Goal: Transaction & Acquisition: Download file/media

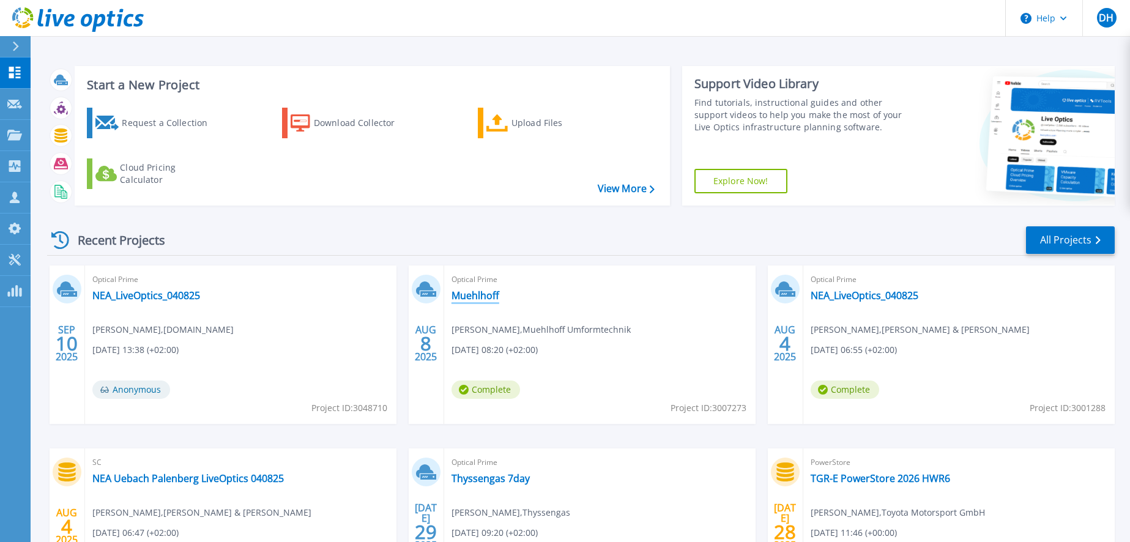
click at [482, 298] on link "Muehlhoff" at bounding box center [476, 295] width 48 height 12
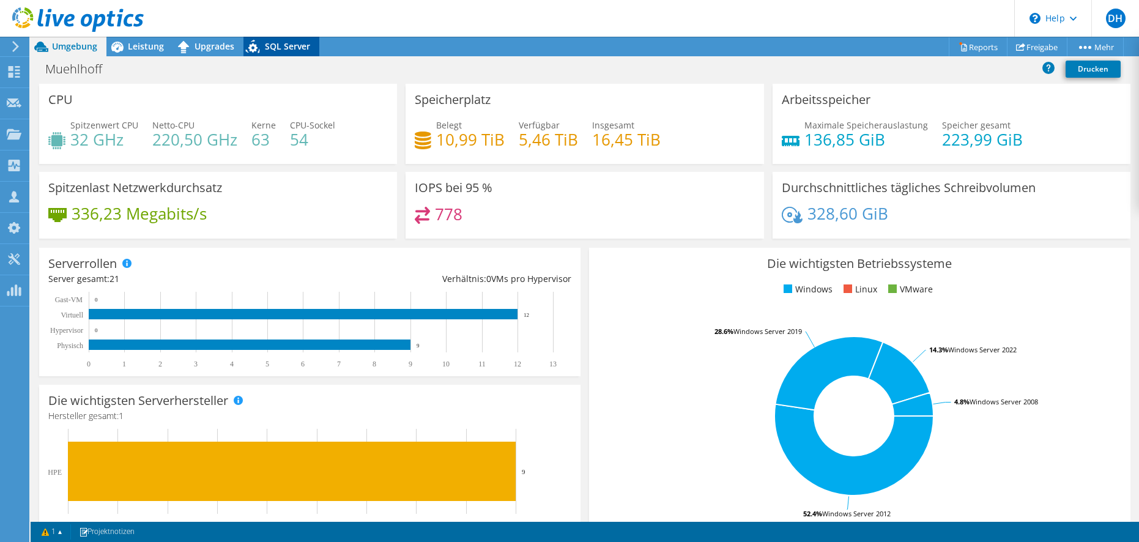
click at [286, 43] on span "SQL Server" at bounding box center [287, 46] width 45 height 12
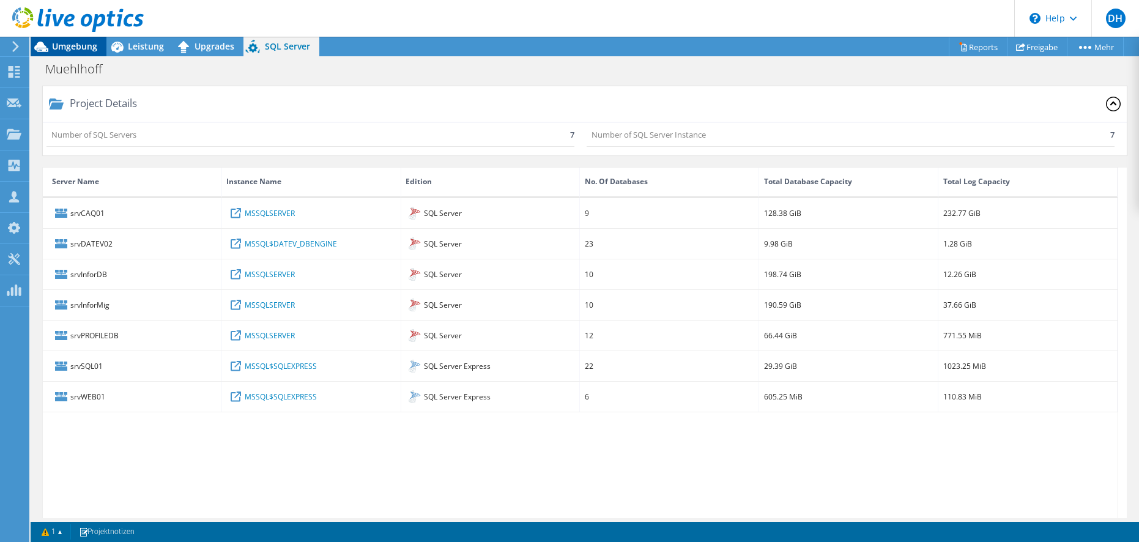
click at [77, 45] on span "Umgebung" at bounding box center [74, 46] width 45 height 12
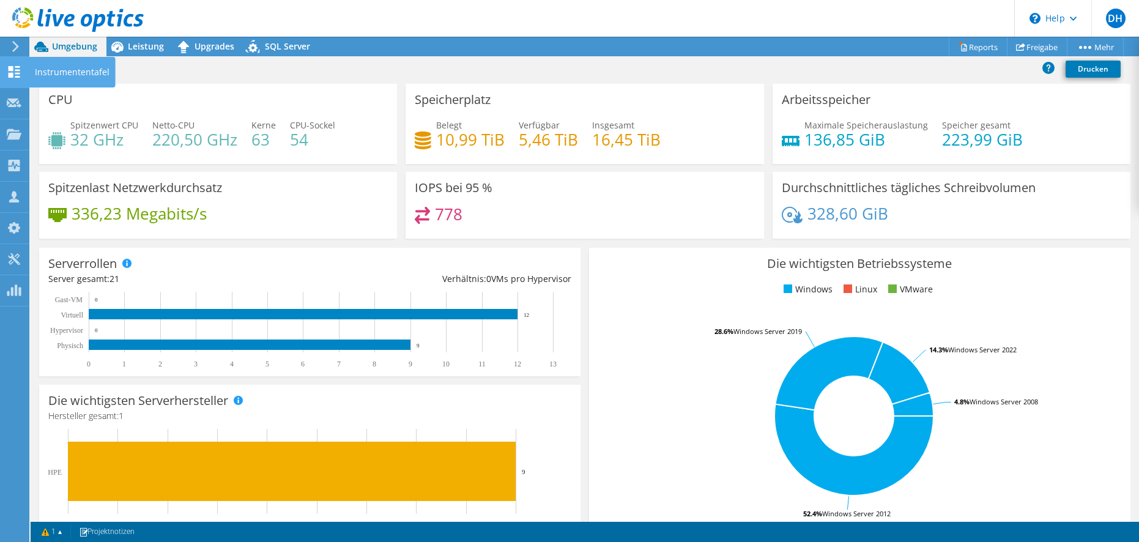
click at [15, 76] on icon at bounding box center [14, 72] width 15 height 12
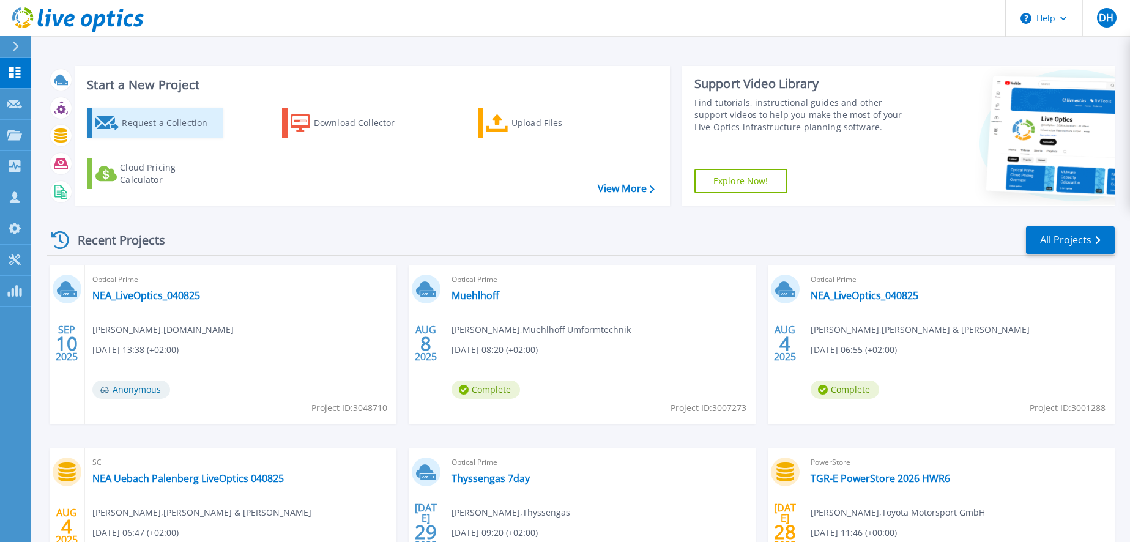
click at [182, 128] on div "Request a Collection" at bounding box center [171, 123] width 98 height 24
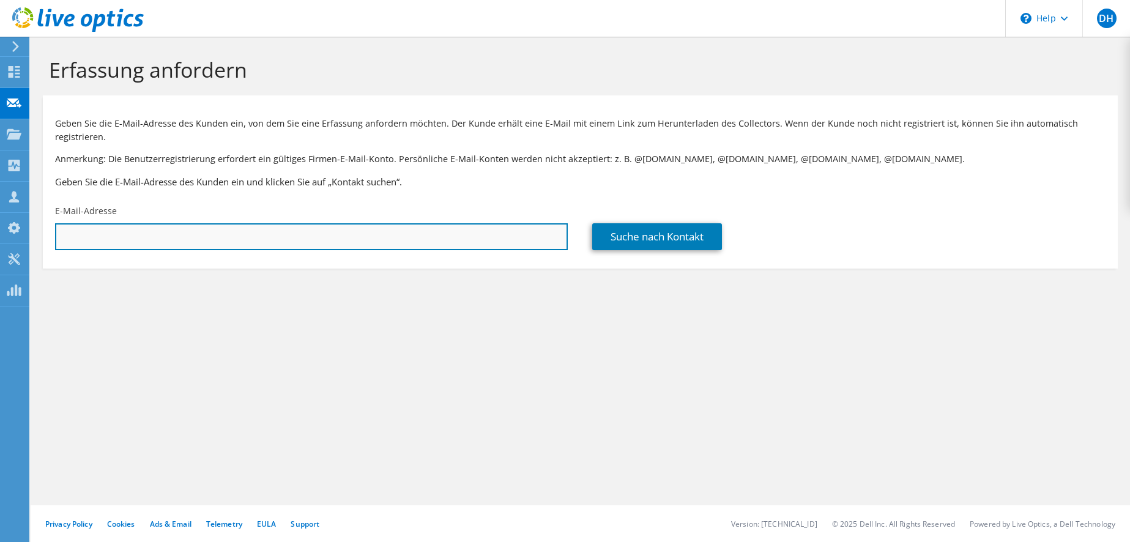
click at [122, 231] on input "text" at bounding box center [311, 236] width 513 height 27
click at [95, 238] on input "m.broeckelschen@muehlhoff.de" at bounding box center [311, 236] width 513 height 27
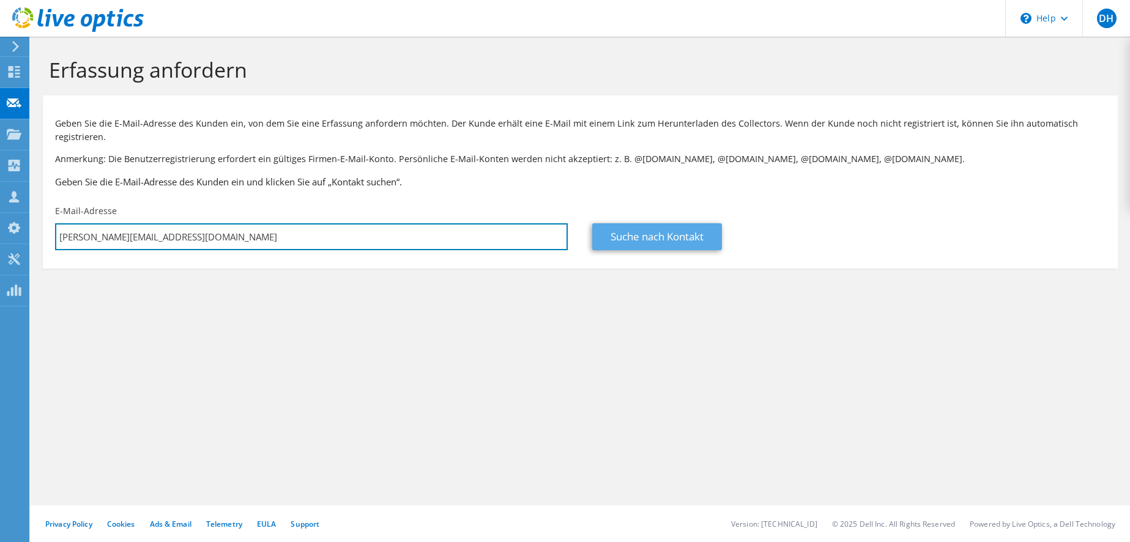
type input "m.broekelschen@muehlhoff.de"
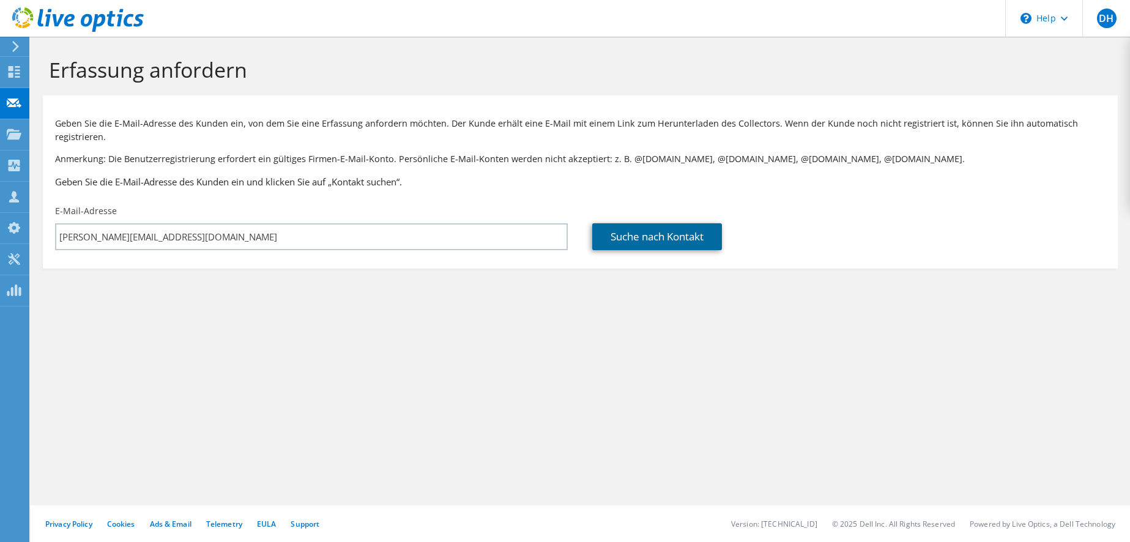
click at [648, 242] on link "Suche nach Kontakt" at bounding box center [657, 236] width 130 height 27
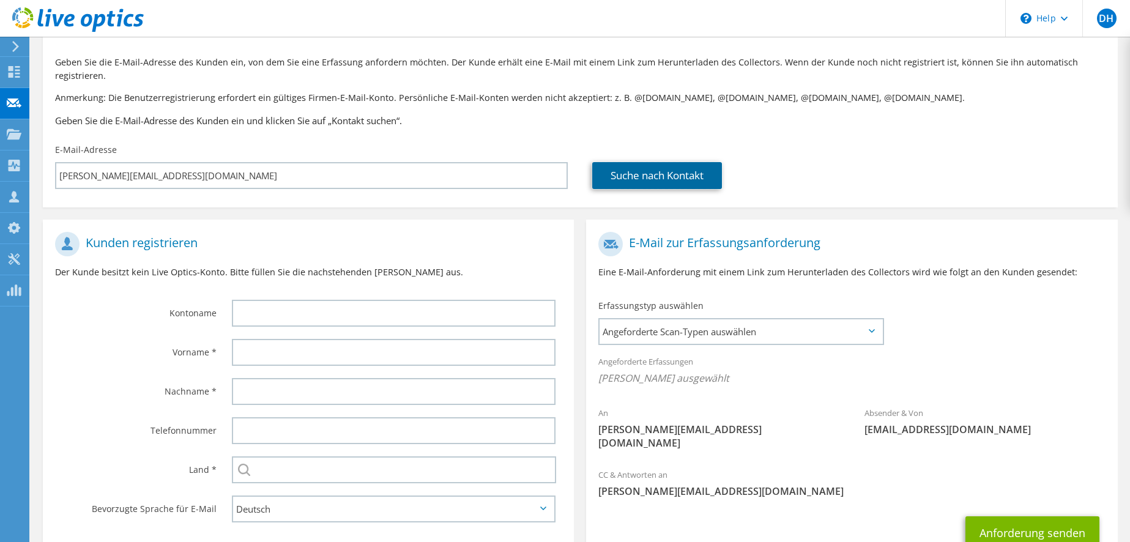
scroll to position [122, 0]
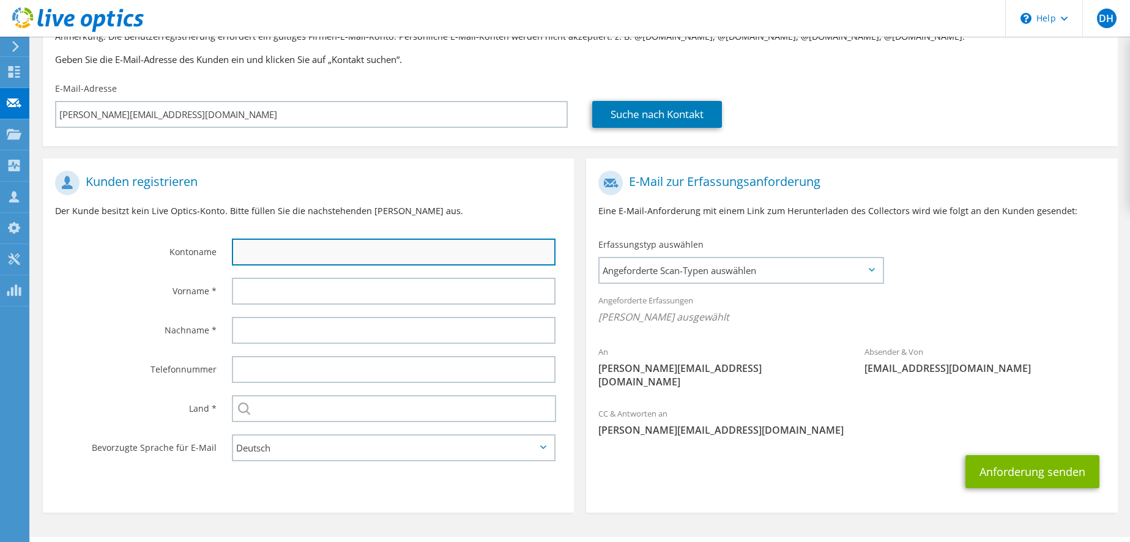
click at [295, 248] on input "text" at bounding box center [394, 252] width 324 height 27
type input "Muehlhoff Umformtechnik"
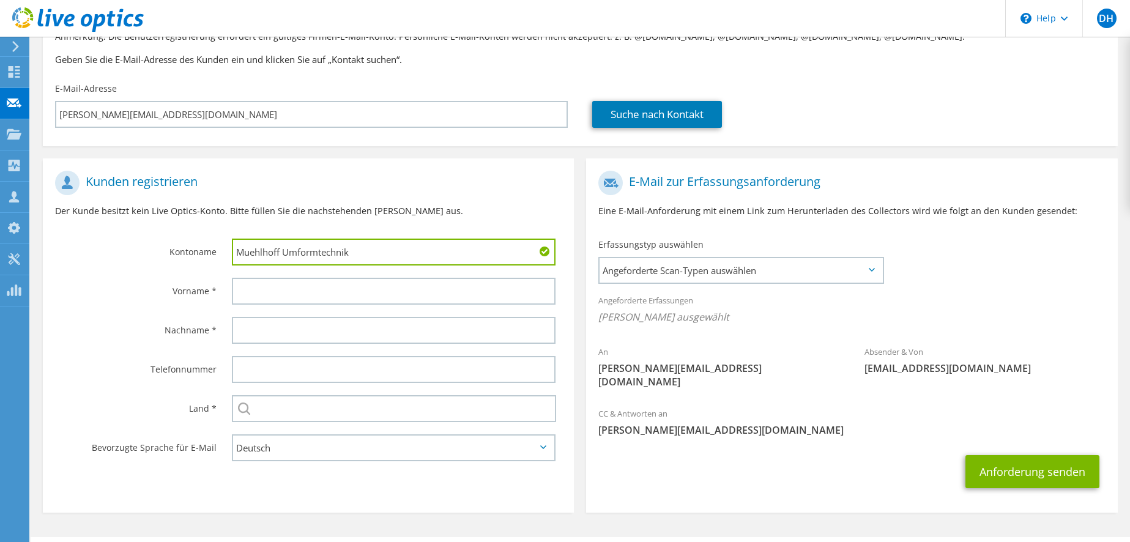
type input "Detlef"
type input "Lemmen"
type input "[GEOGRAPHIC_DATA]"
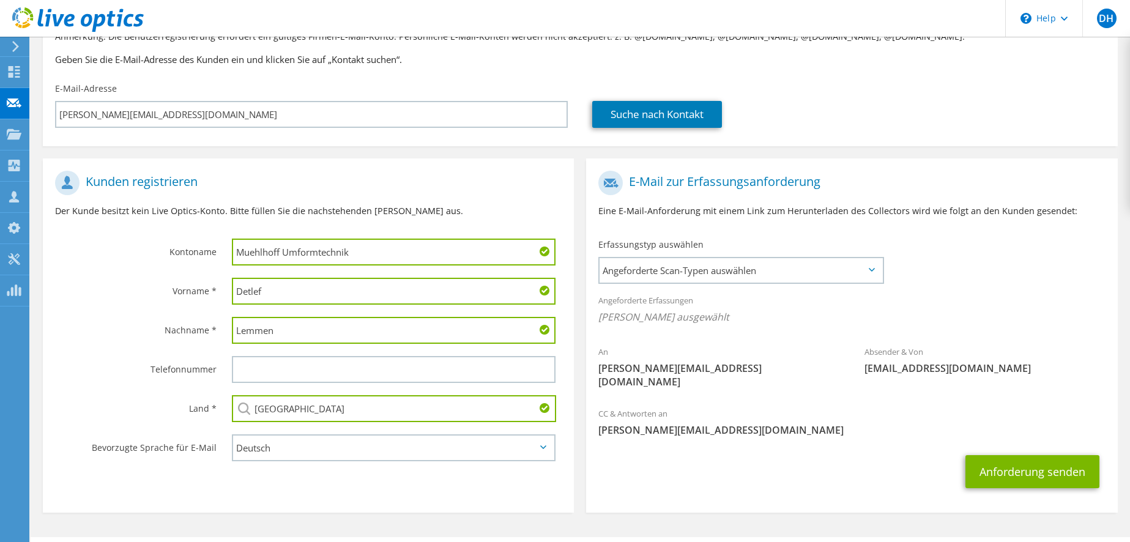
click at [273, 297] on input "Detlef" at bounding box center [394, 291] width 324 height 27
type input "Marcel"
type input "Broekelschen"
click at [865, 272] on span "Angeforderte Scan-Typen auswählen" at bounding box center [741, 270] width 283 height 24
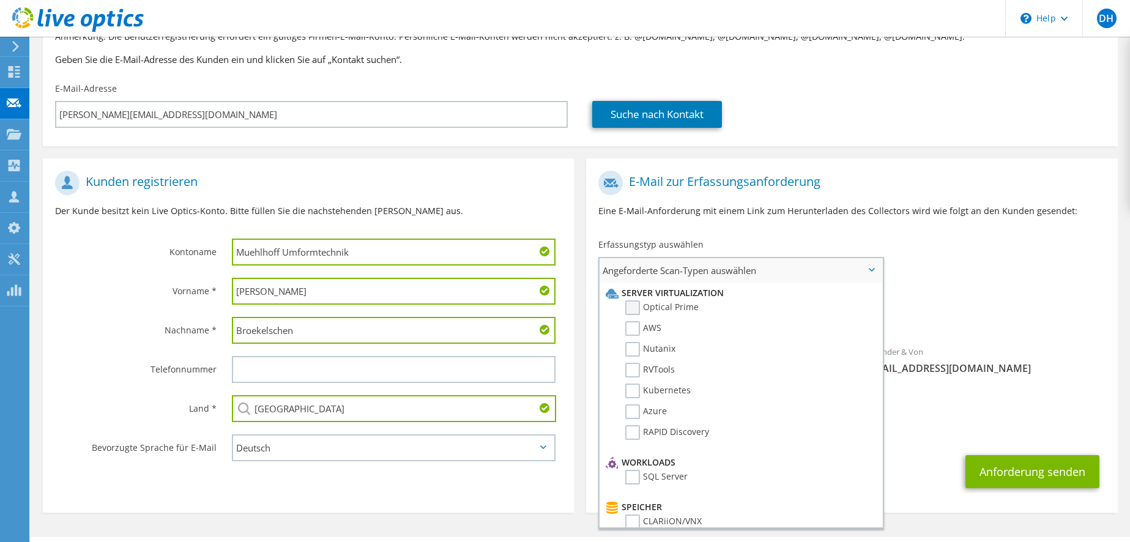
click at [634, 308] on label "Optical Prime" at bounding box center [661, 307] width 73 height 15
click at [0, 0] on input "Optical Prime" at bounding box center [0, 0] width 0 height 0
click at [920, 286] on div "An m.broekelschen@muehlhoff.de Absender & Von liveoptics@liveoptics.com" at bounding box center [851, 285] width 531 height 240
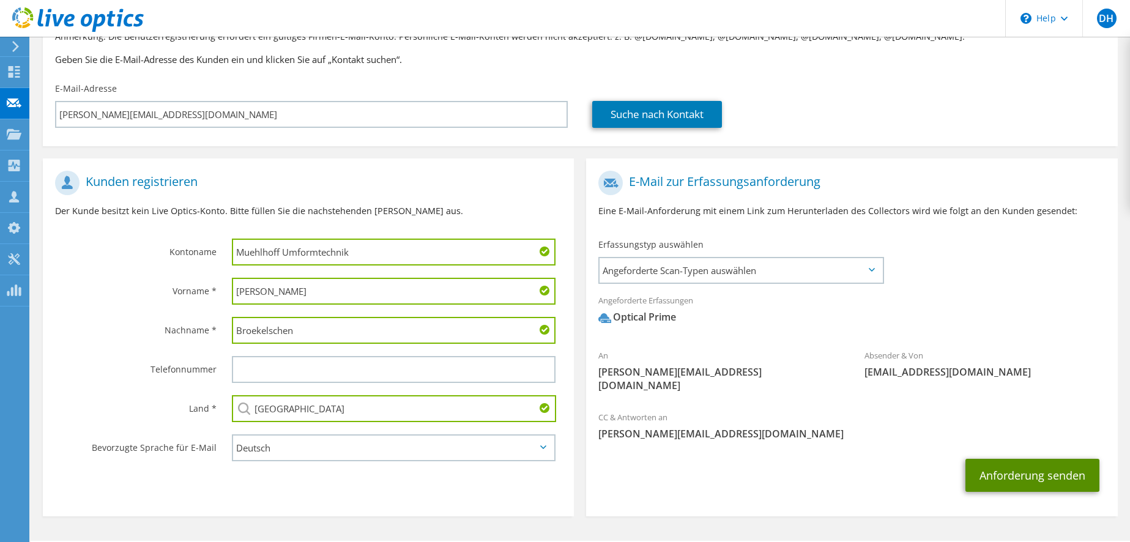
click at [1021, 469] on button "Anforderung senden" at bounding box center [1032, 475] width 134 height 33
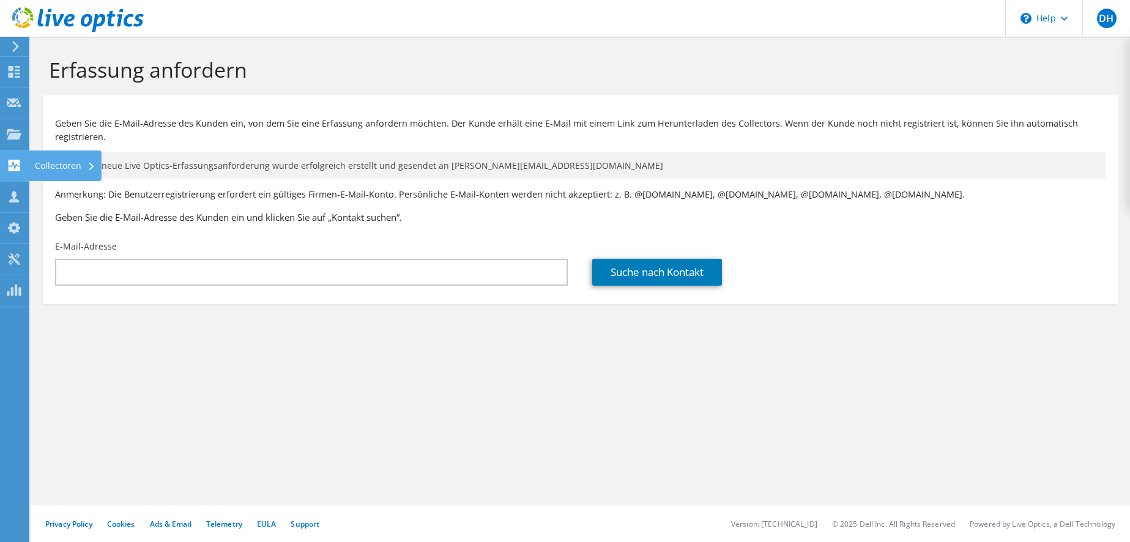
click at [10, 170] on use at bounding box center [15, 166] width 12 height 12
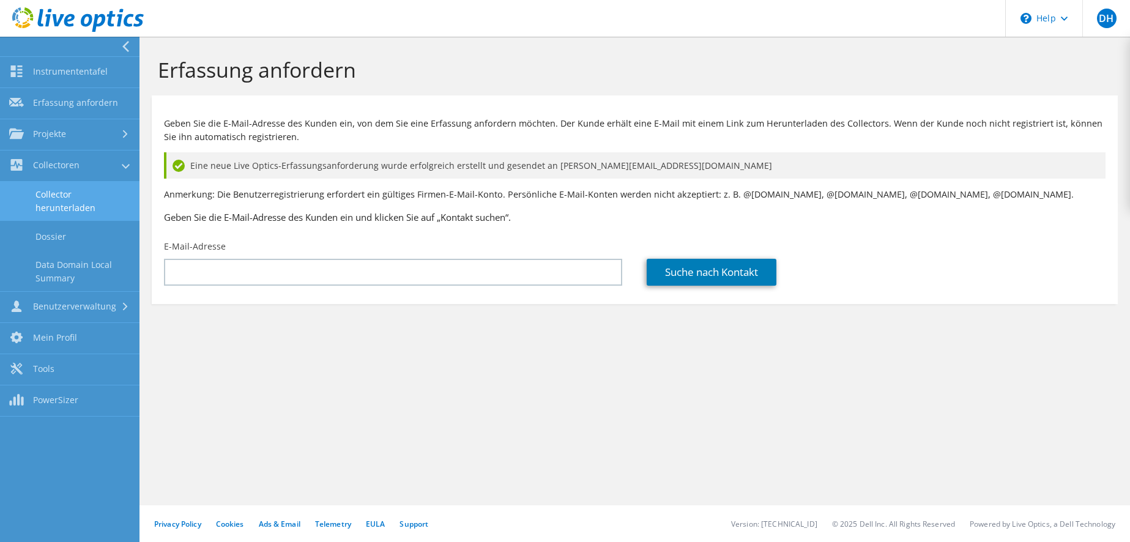
click at [50, 198] on link "Collector herunterladen" at bounding box center [69, 201] width 139 height 39
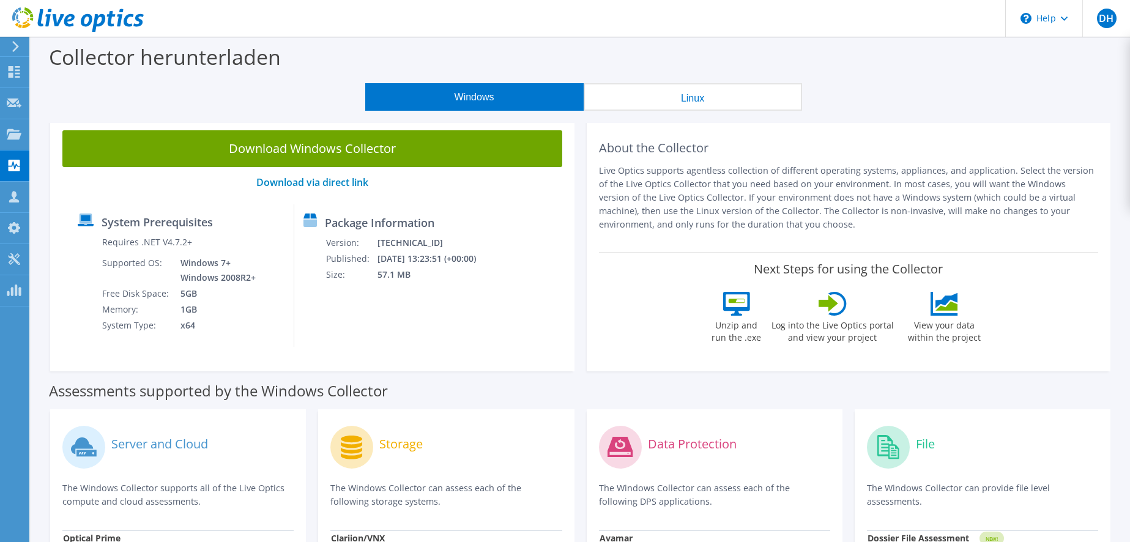
click at [742, 95] on button "Linux" at bounding box center [693, 97] width 218 height 28
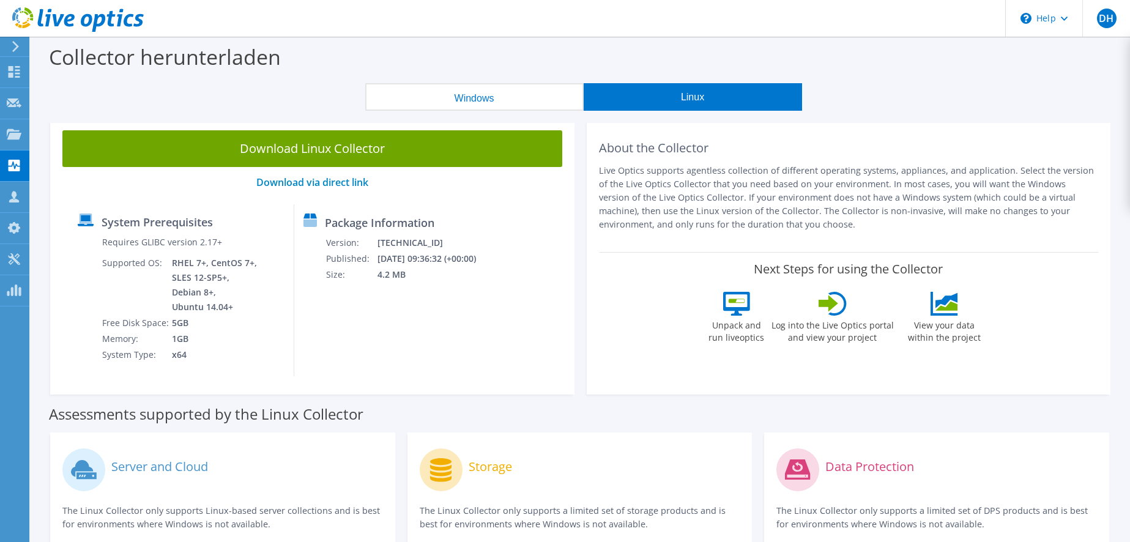
click at [429, 101] on button "Windows" at bounding box center [474, 97] width 218 height 28
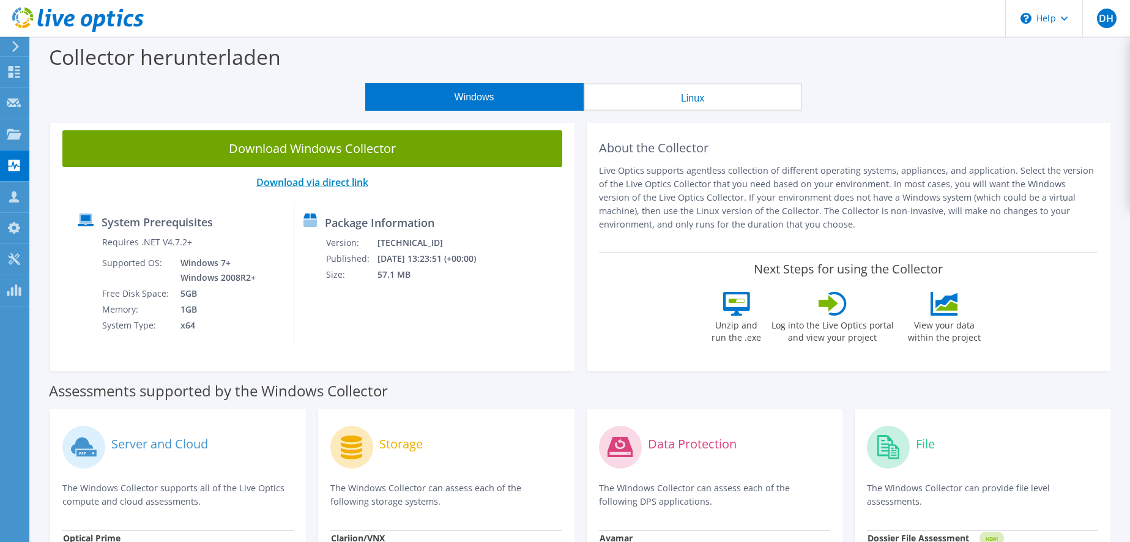
click at [309, 180] on link "Download via direct link" at bounding box center [312, 182] width 112 height 13
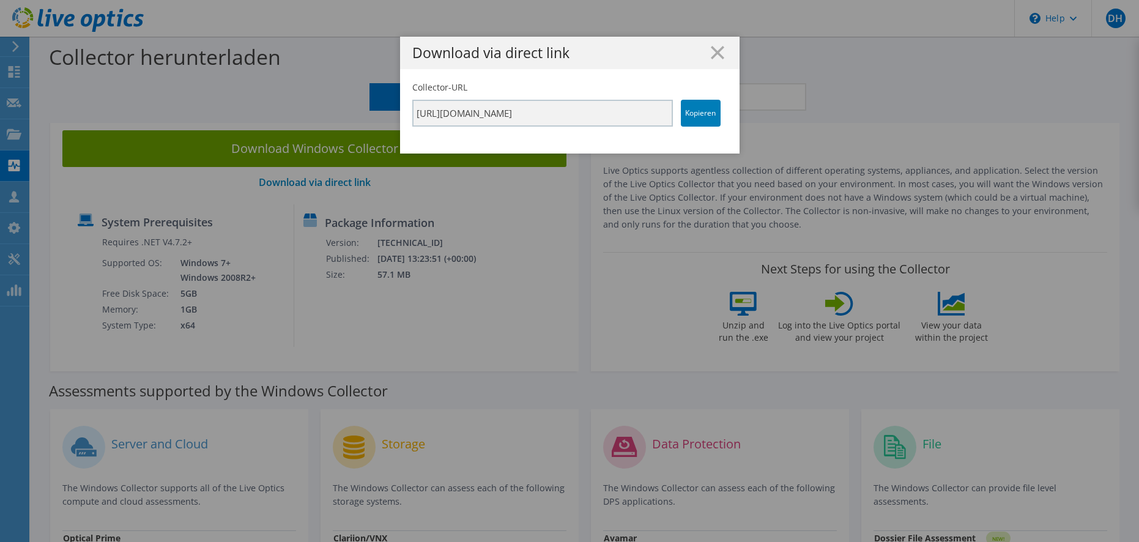
click at [510, 204] on div "Download via direct link Collector-URL https://app.liveoptics.com/collector/dir…" at bounding box center [569, 271] width 1139 height 469
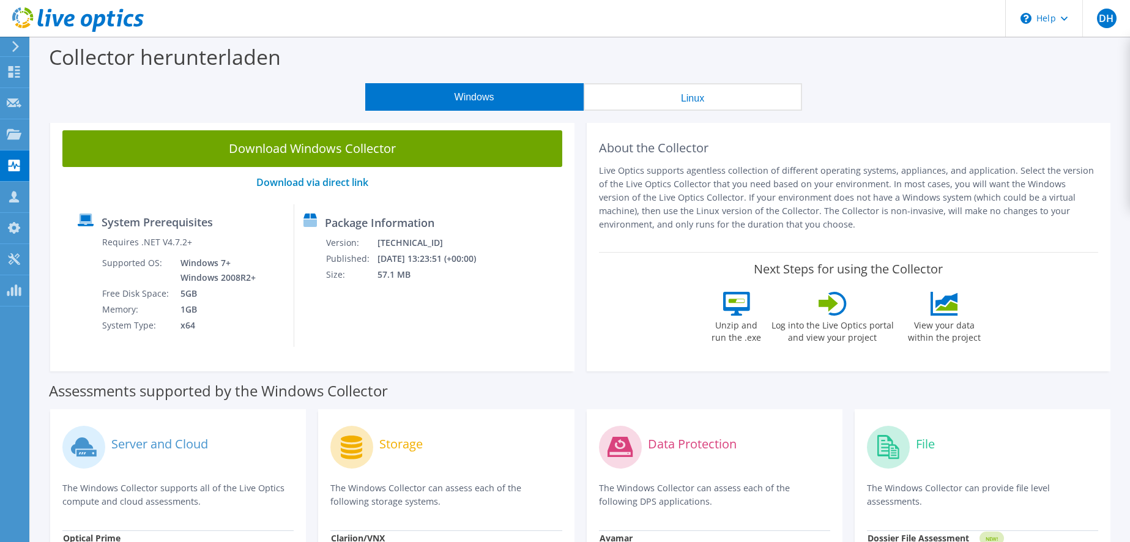
click at [637, 101] on button "Linux" at bounding box center [693, 97] width 218 height 28
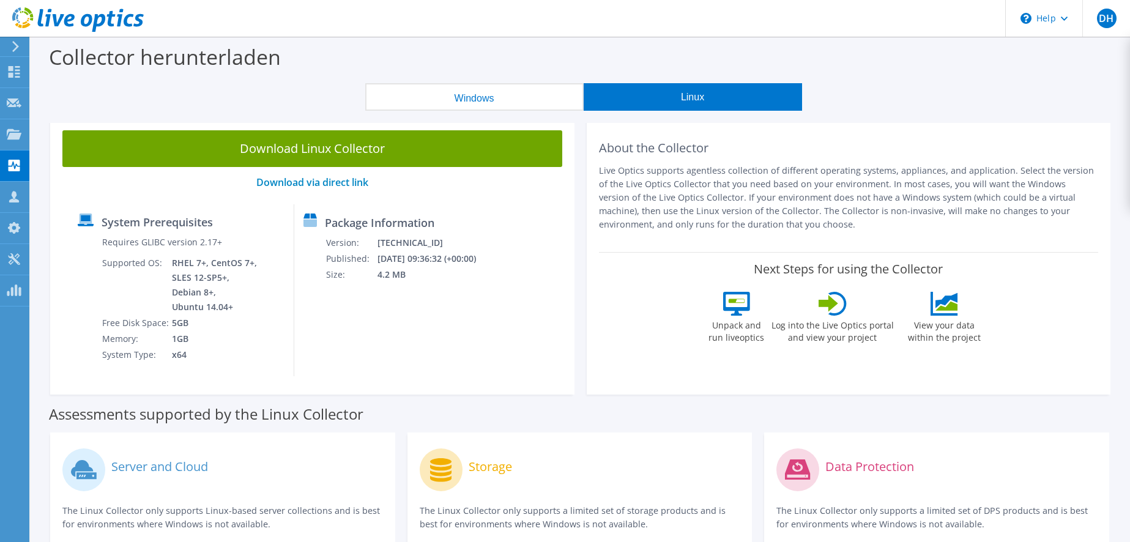
click at [637, 101] on button "Linux" at bounding box center [693, 97] width 218 height 28
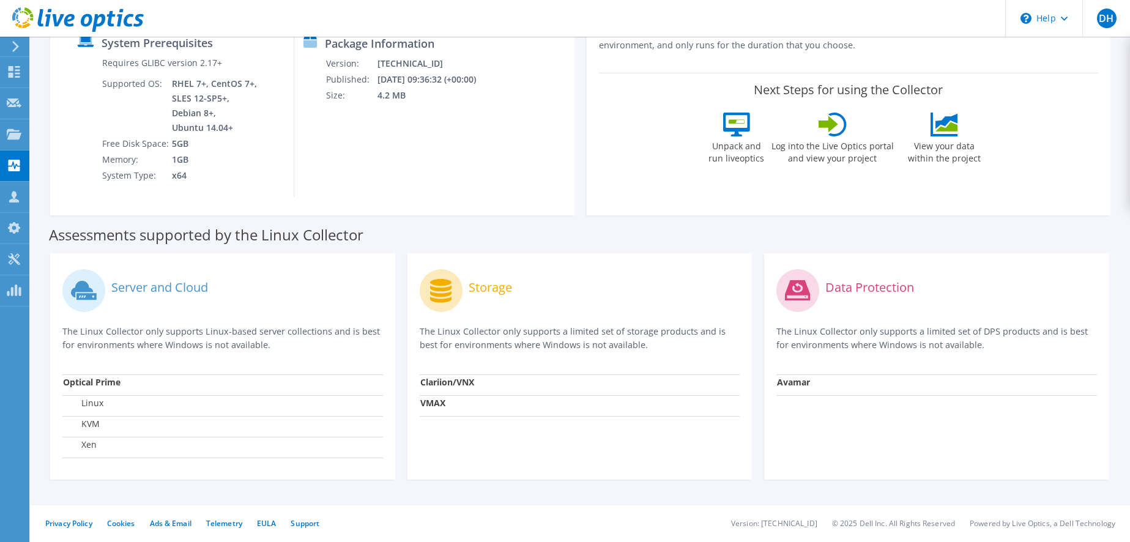
scroll to position [57, 0]
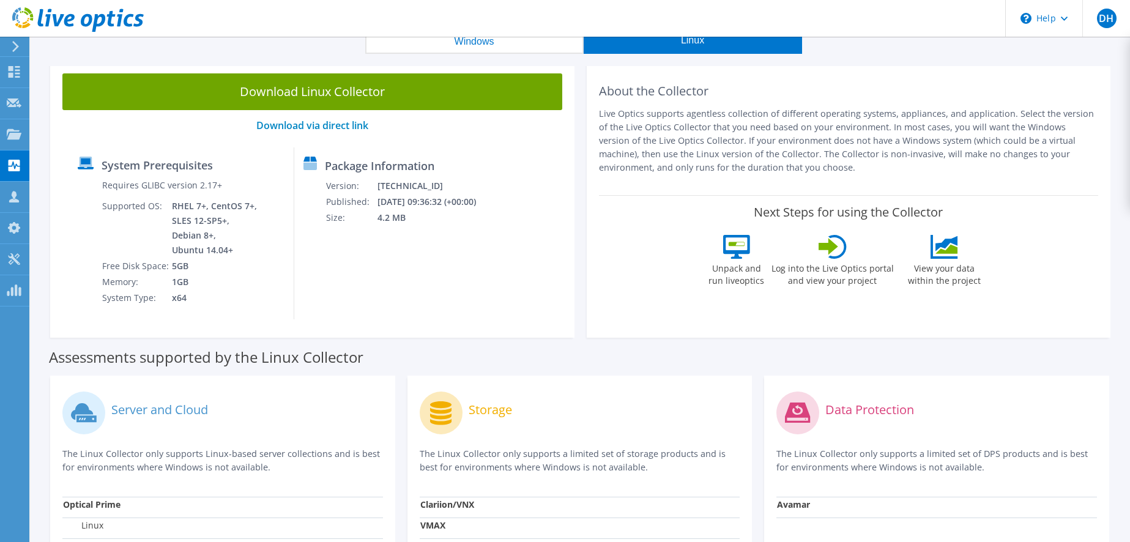
click at [404, 51] on button "Windows" at bounding box center [474, 40] width 218 height 28
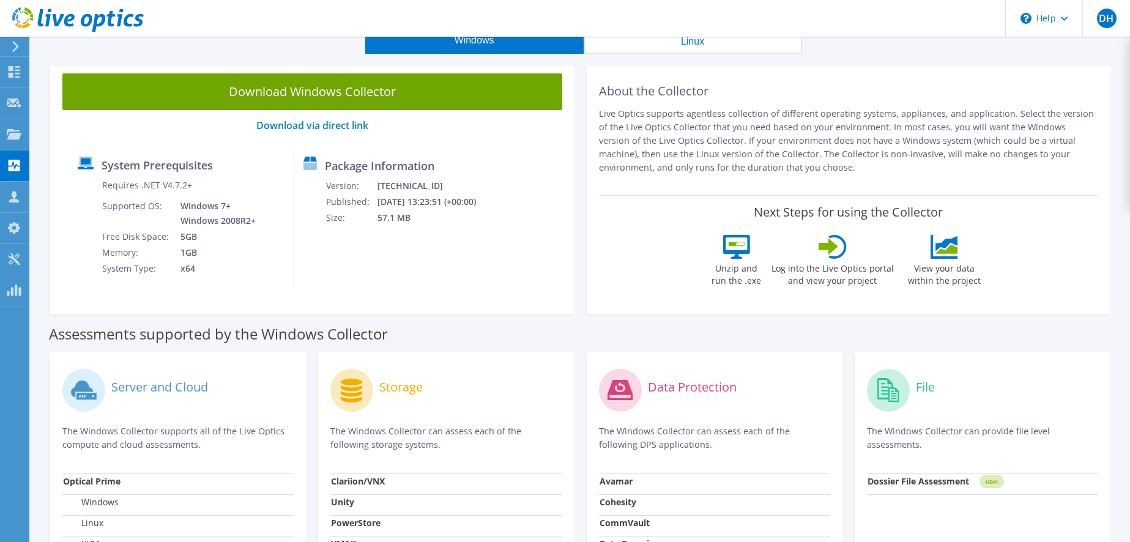
scroll to position [0, 0]
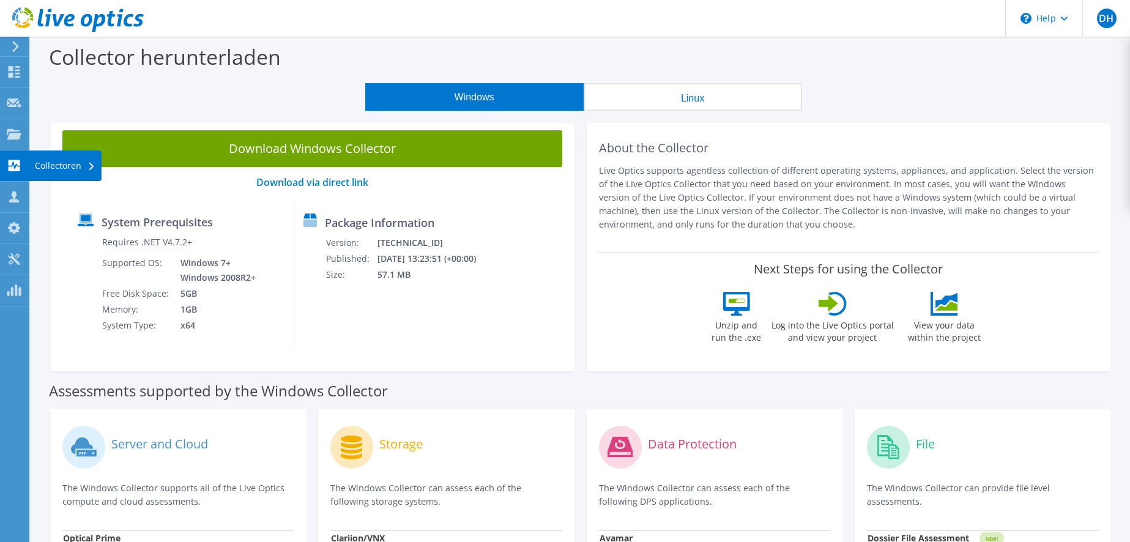
click at [82, 173] on div "Collectoren" at bounding box center [65, 166] width 73 height 31
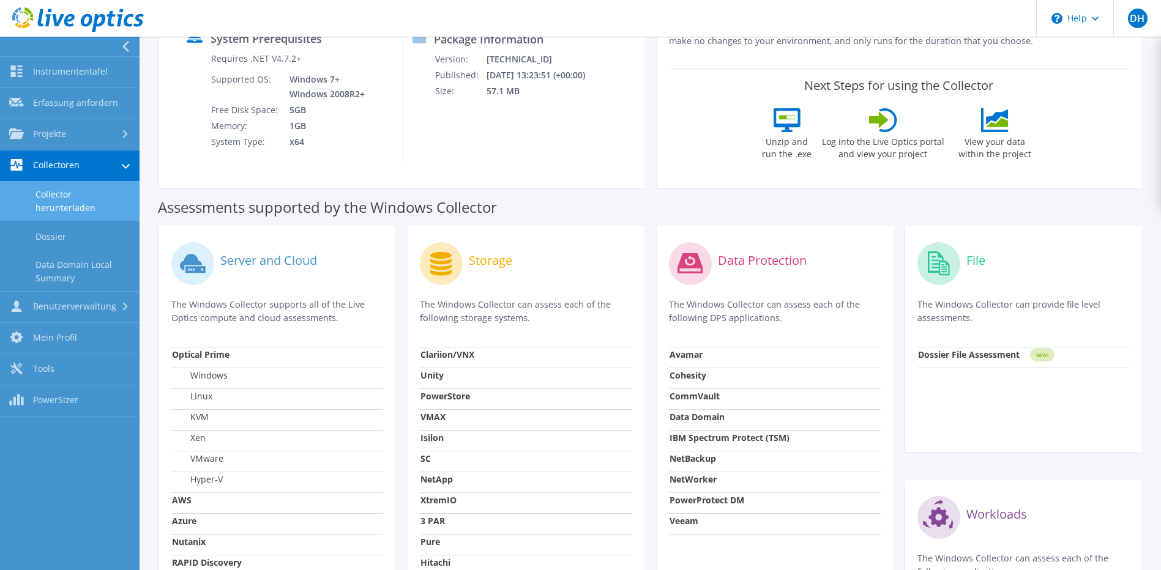
scroll to position [245, 0]
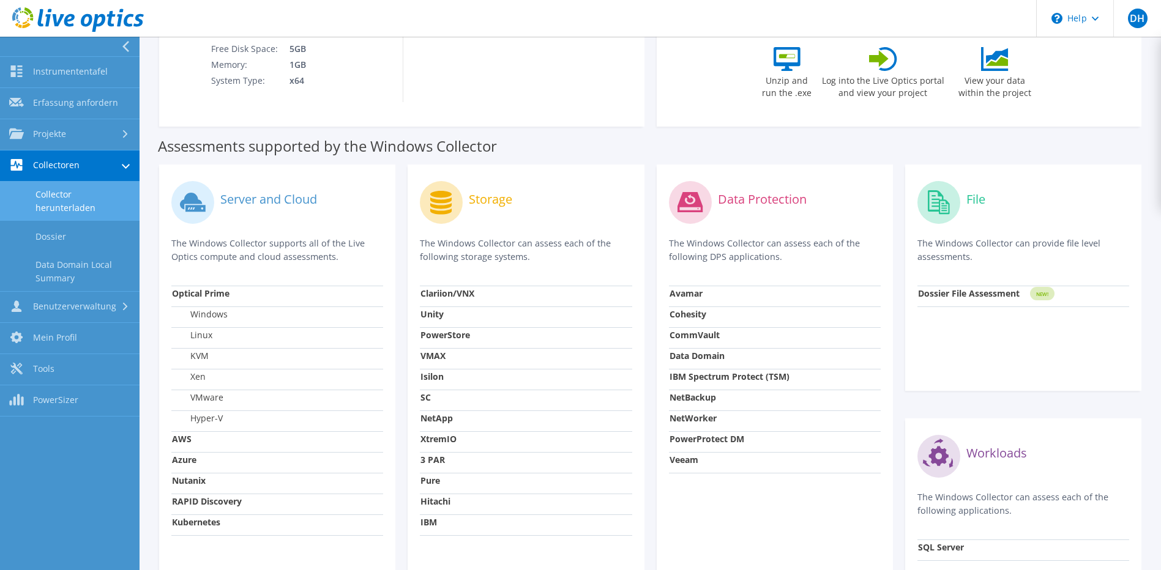
click at [199, 398] on label "VMware" at bounding box center [197, 398] width 51 height 12
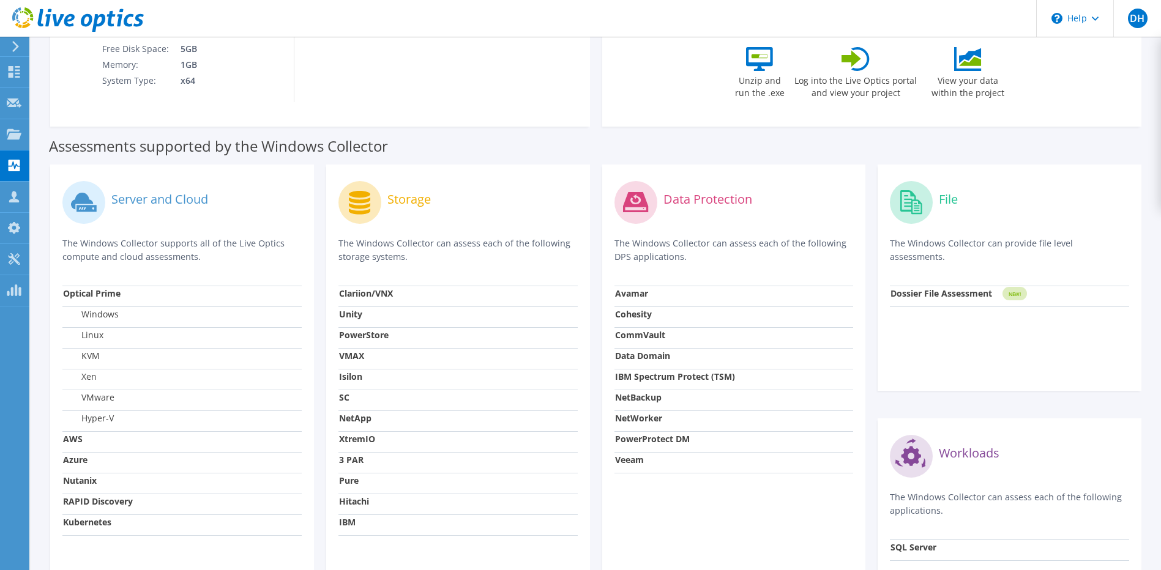
click at [98, 397] on label "VMware" at bounding box center [88, 398] width 51 height 12
drag, startPoint x: 98, startPoint y: 397, endPoint x: 203, endPoint y: 269, distance: 166.1
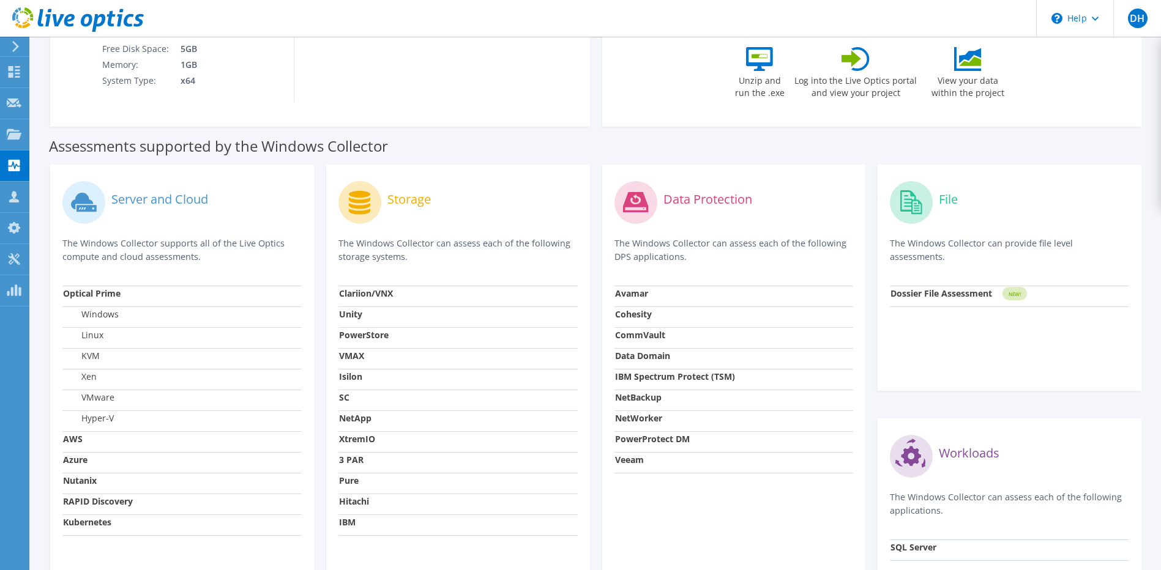
click at [203, 269] on div "Server and Cloud The Windows Collector supports all of the Live Optics compute …" at bounding box center [181, 231] width 239 height 109
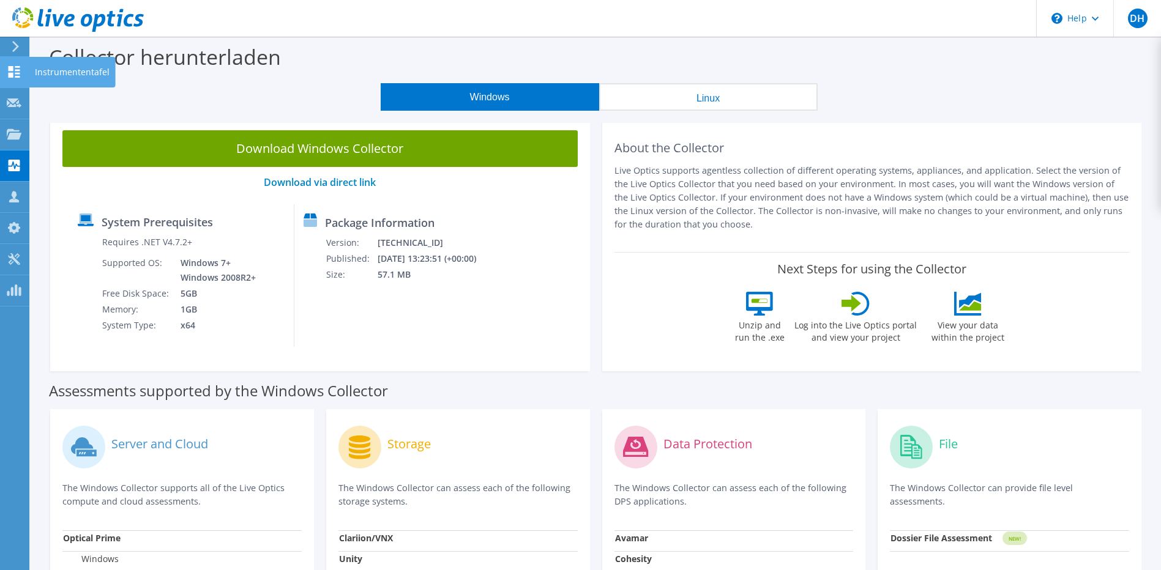
click at [10, 69] on use at bounding box center [15, 72] width 12 height 12
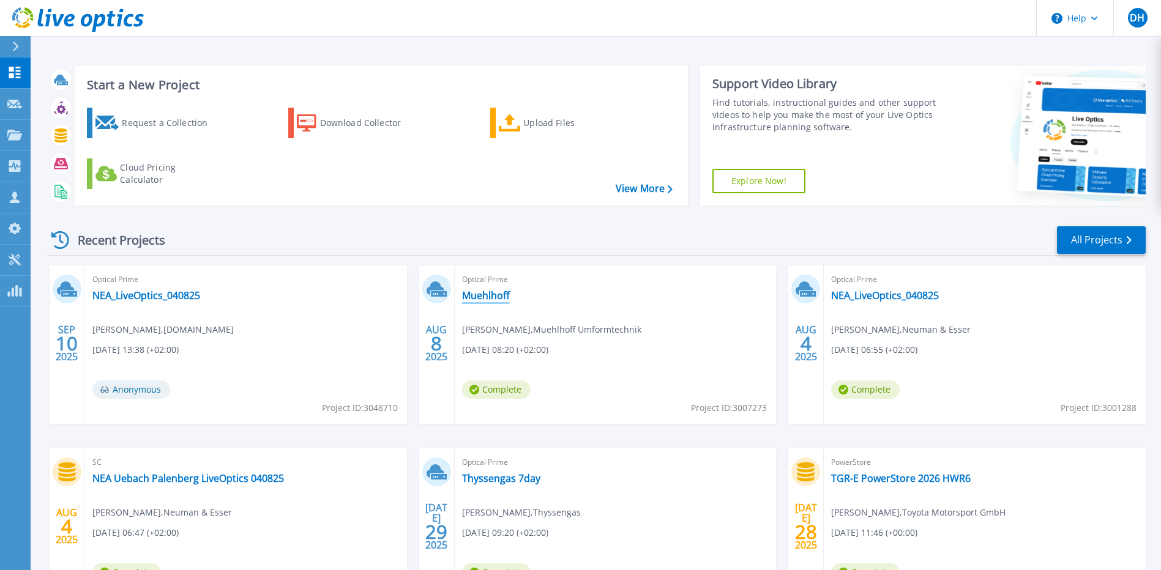
click at [486, 297] on link "Muehlhoff" at bounding box center [486, 295] width 48 height 12
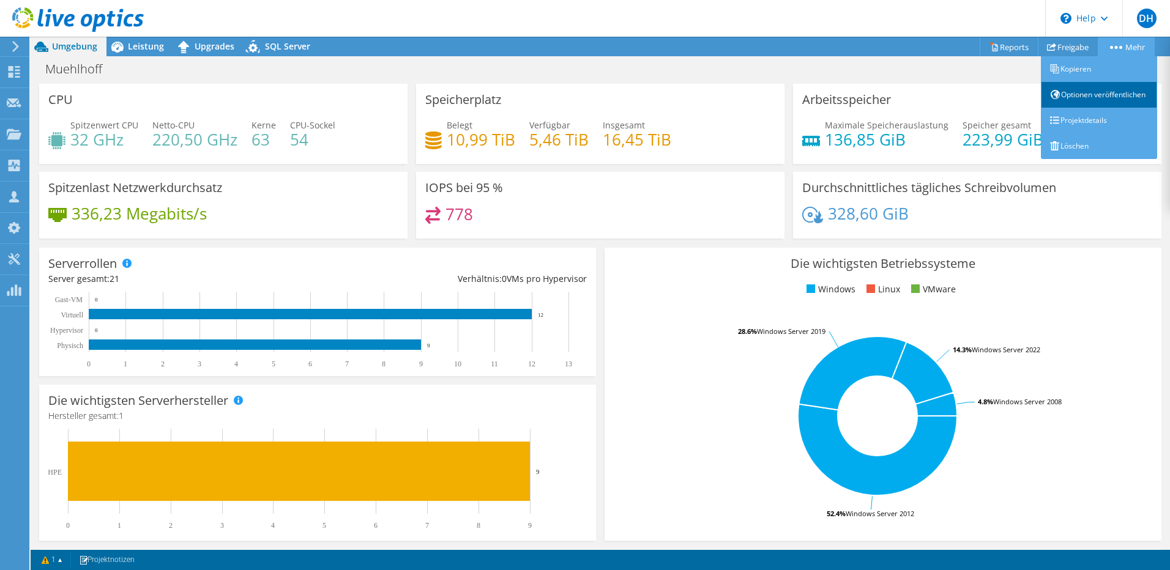
click at [1065, 105] on link "Optionen veröffentlichen" at bounding box center [1099, 95] width 116 height 26
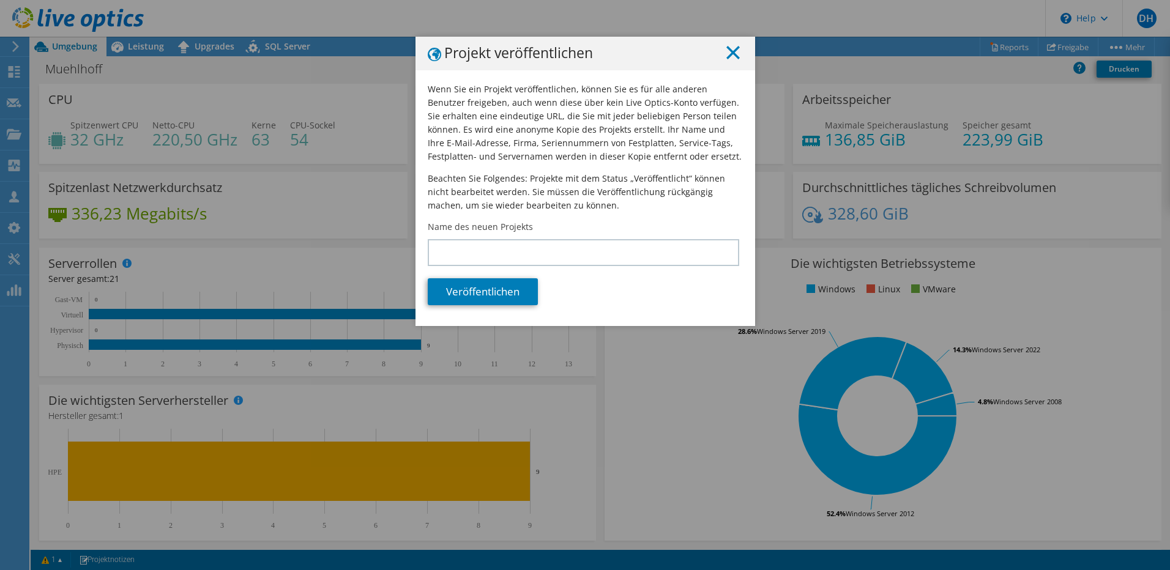
click at [726, 54] on icon at bounding box center [732, 52] width 13 height 13
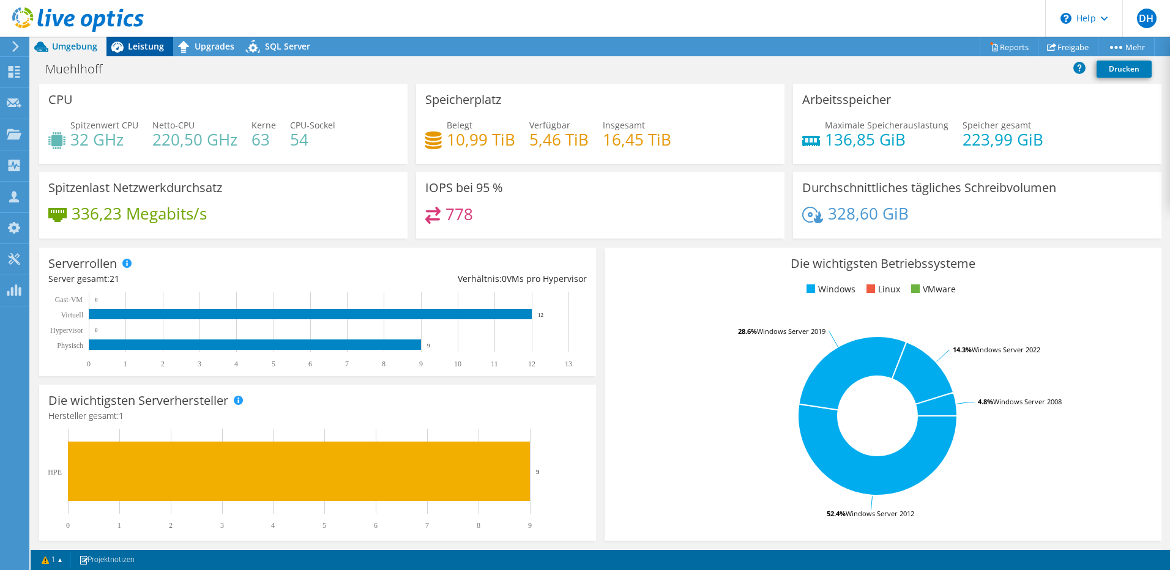
click at [156, 45] on span "Leistung" at bounding box center [146, 46] width 36 height 12
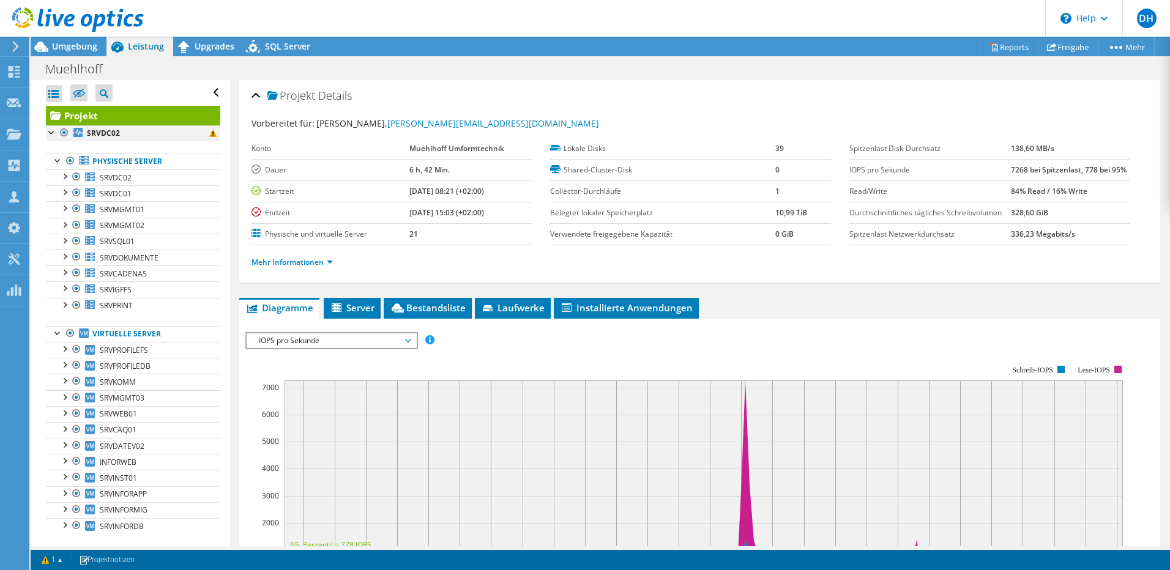
click at [51, 132] on div at bounding box center [52, 131] width 12 height 12
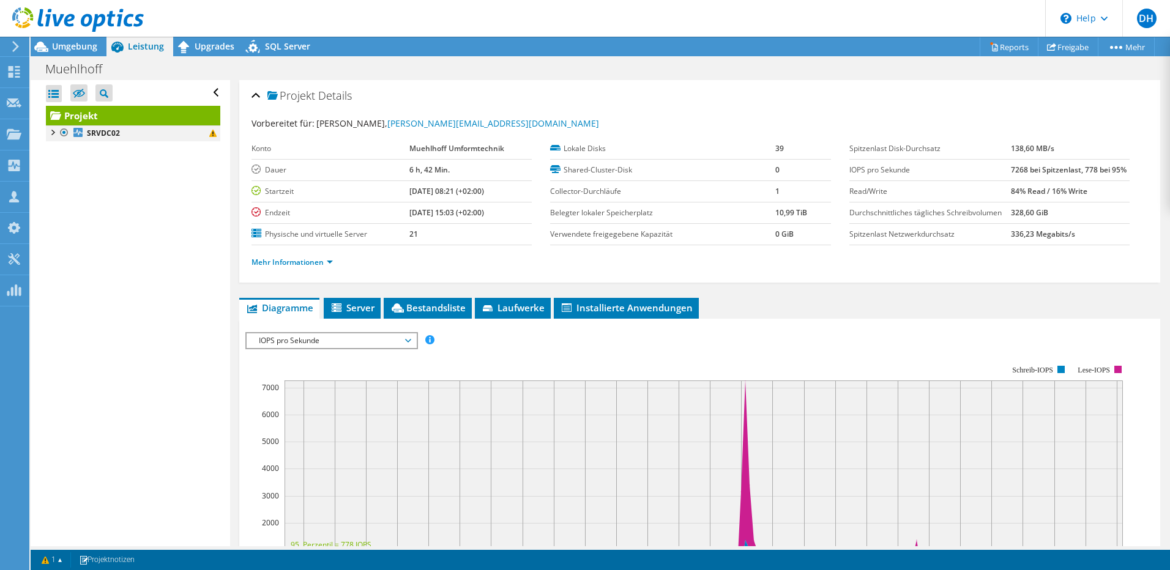
click at [51, 132] on div at bounding box center [52, 131] width 12 height 12
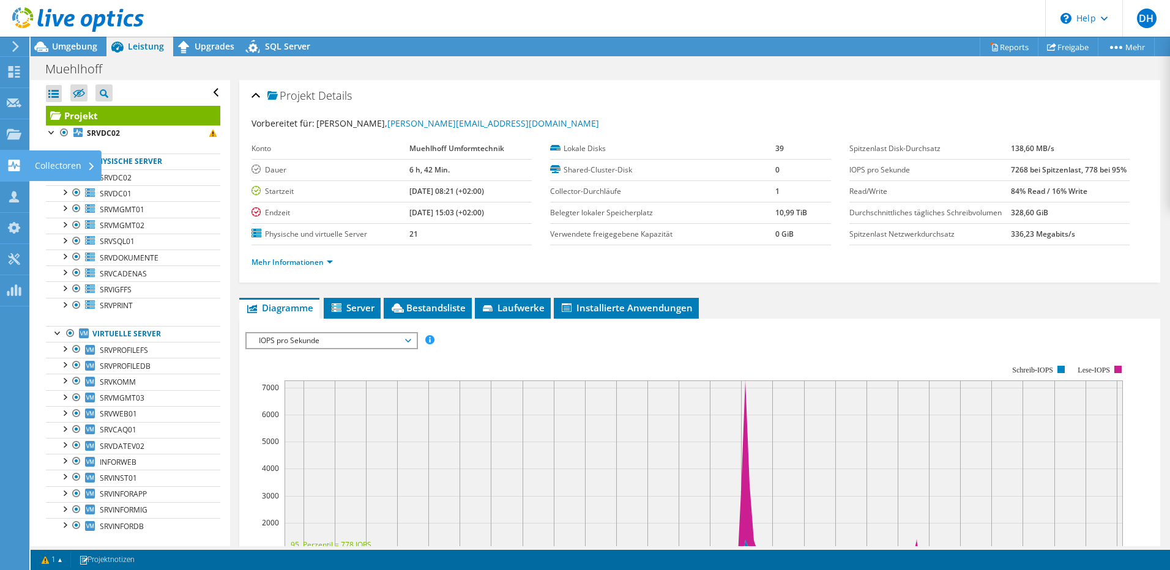
click at [42, 170] on div "Collectoren" at bounding box center [65, 166] width 73 height 31
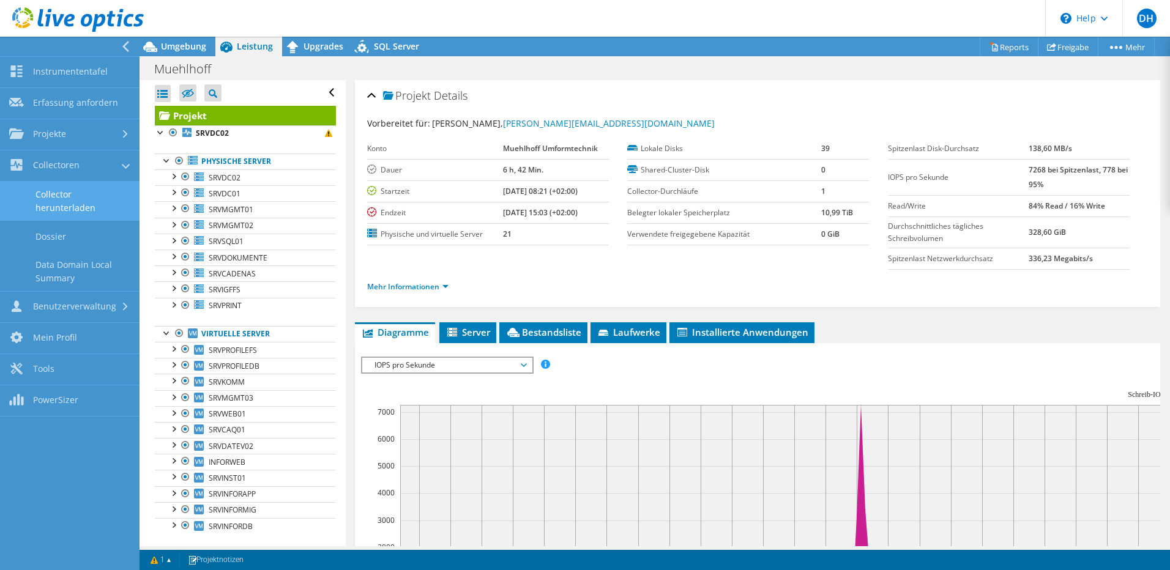
click at [53, 193] on link "Collector herunterladen" at bounding box center [69, 201] width 139 height 39
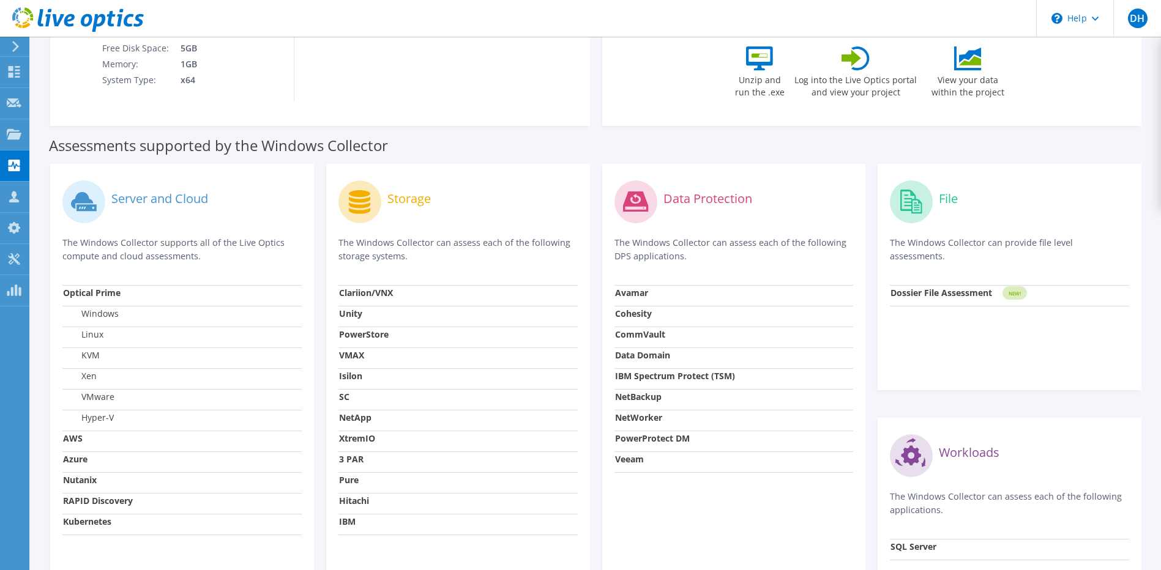
scroll to position [259, 0]
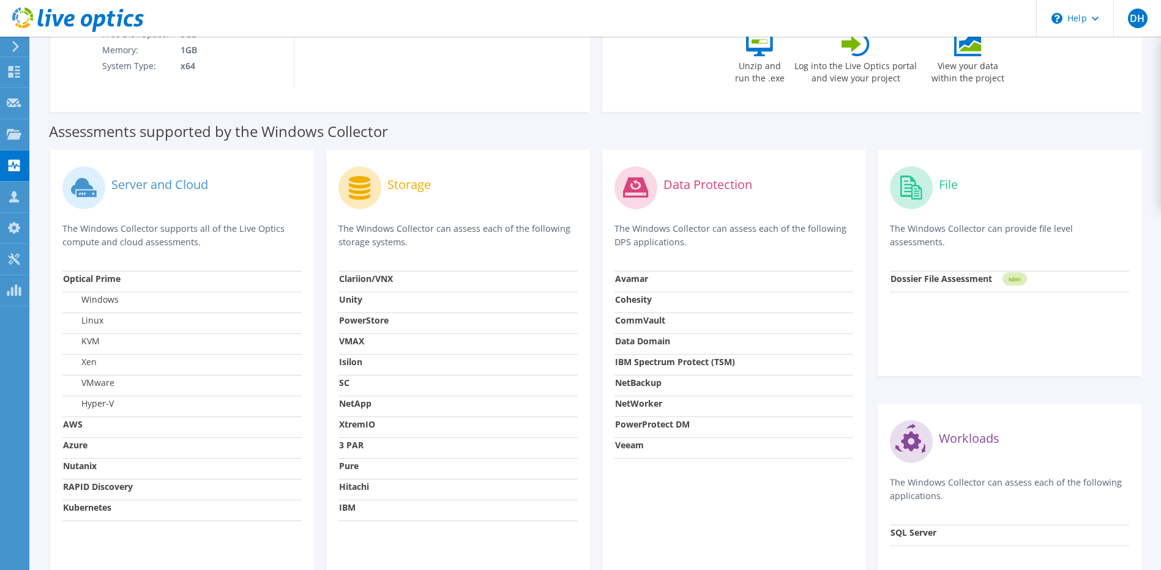
click at [201, 548] on div "Server and Cloud The Windows Collector supports all of the Live Optics compute …" at bounding box center [182, 390] width 264 height 480
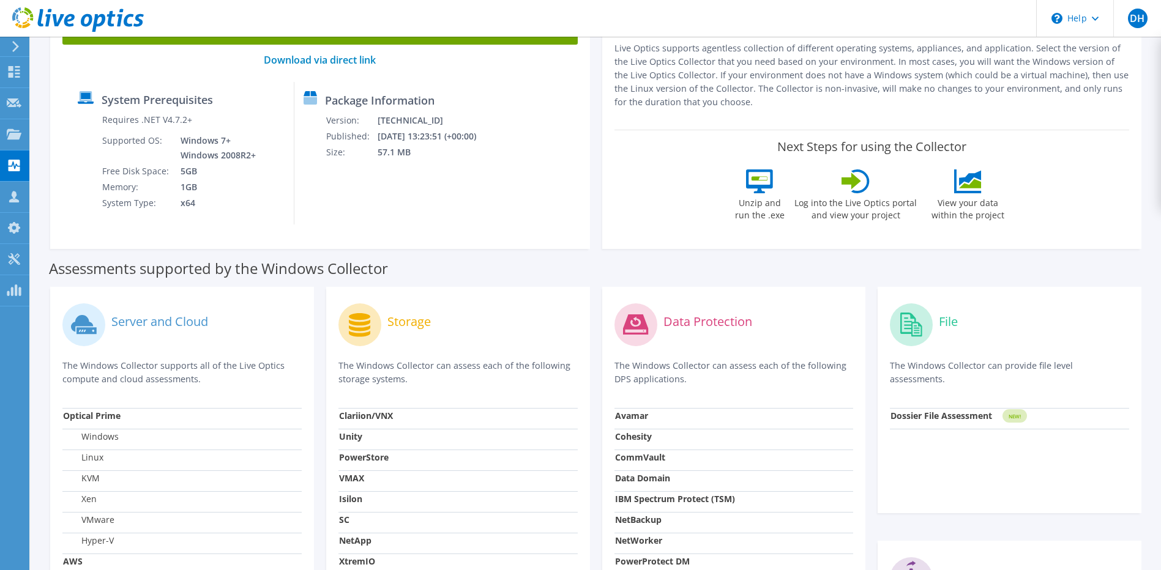
scroll to position [0, 0]
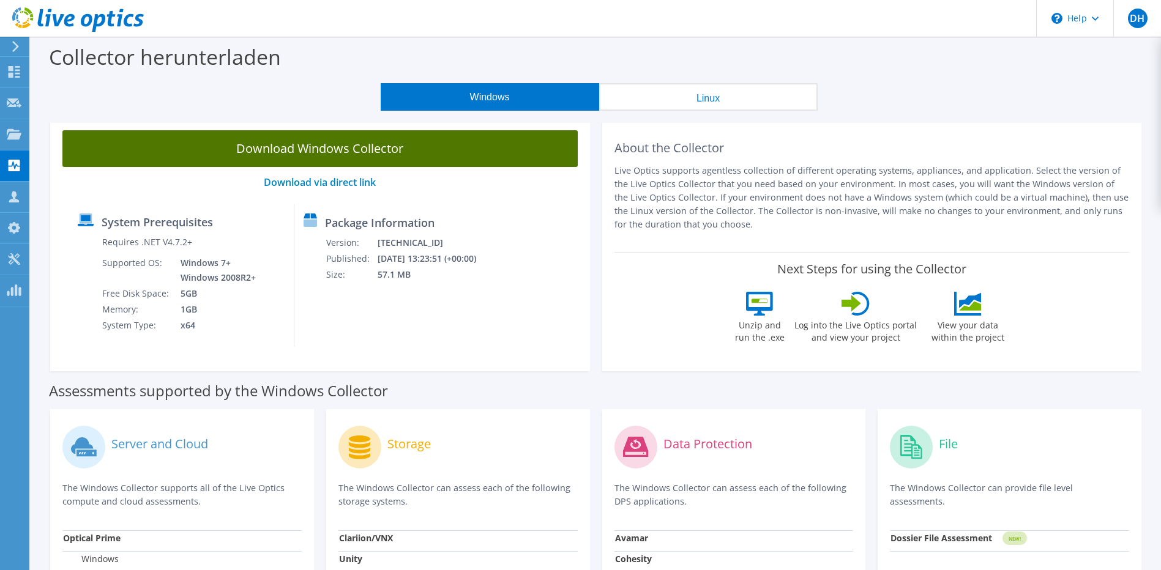
click at [300, 146] on link "Download Windows Collector" at bounding box center [319, 148] width 515 height 37
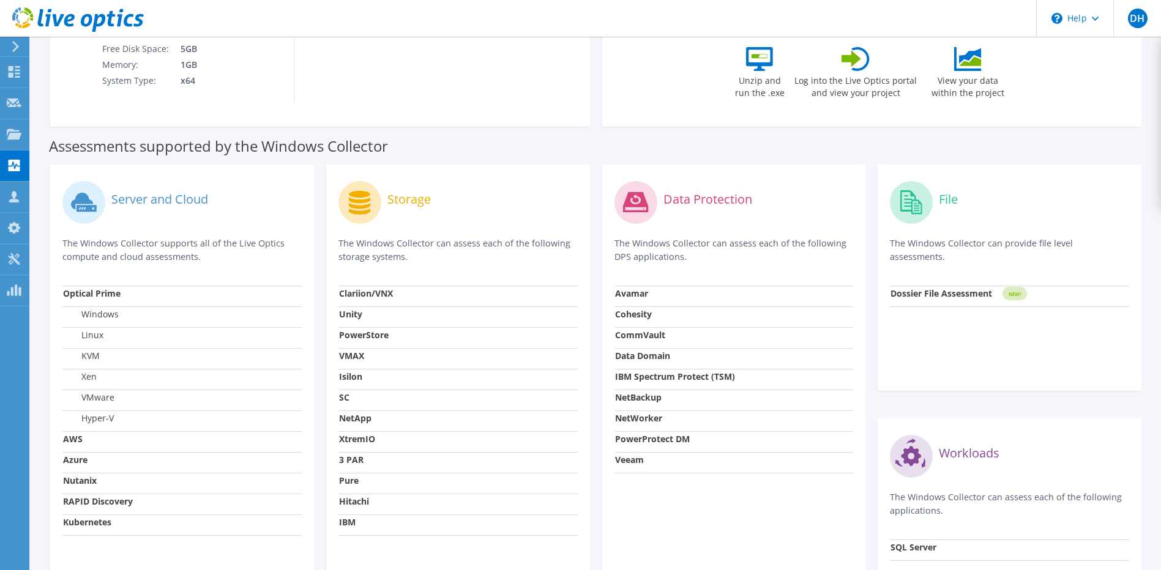
scroll to position [122, 0]
